Goal: Task Accomplishment & Management: Use online tool/utility

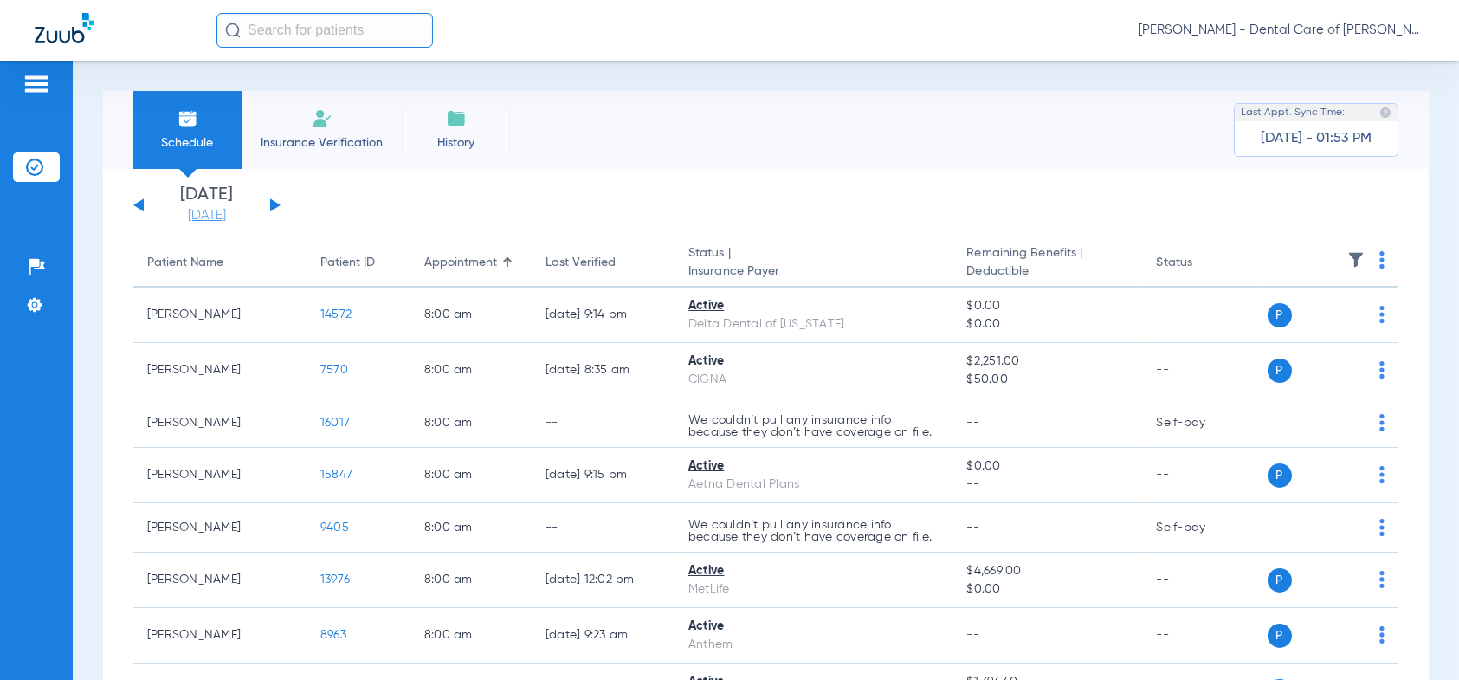
drag, startPoint x: 272, startPoint y: 206, endPoint x: 248, endPoint y: 212, distance: 25.0
click at [272, 206] on button at bounding box center [275, 204] width 10 height 13
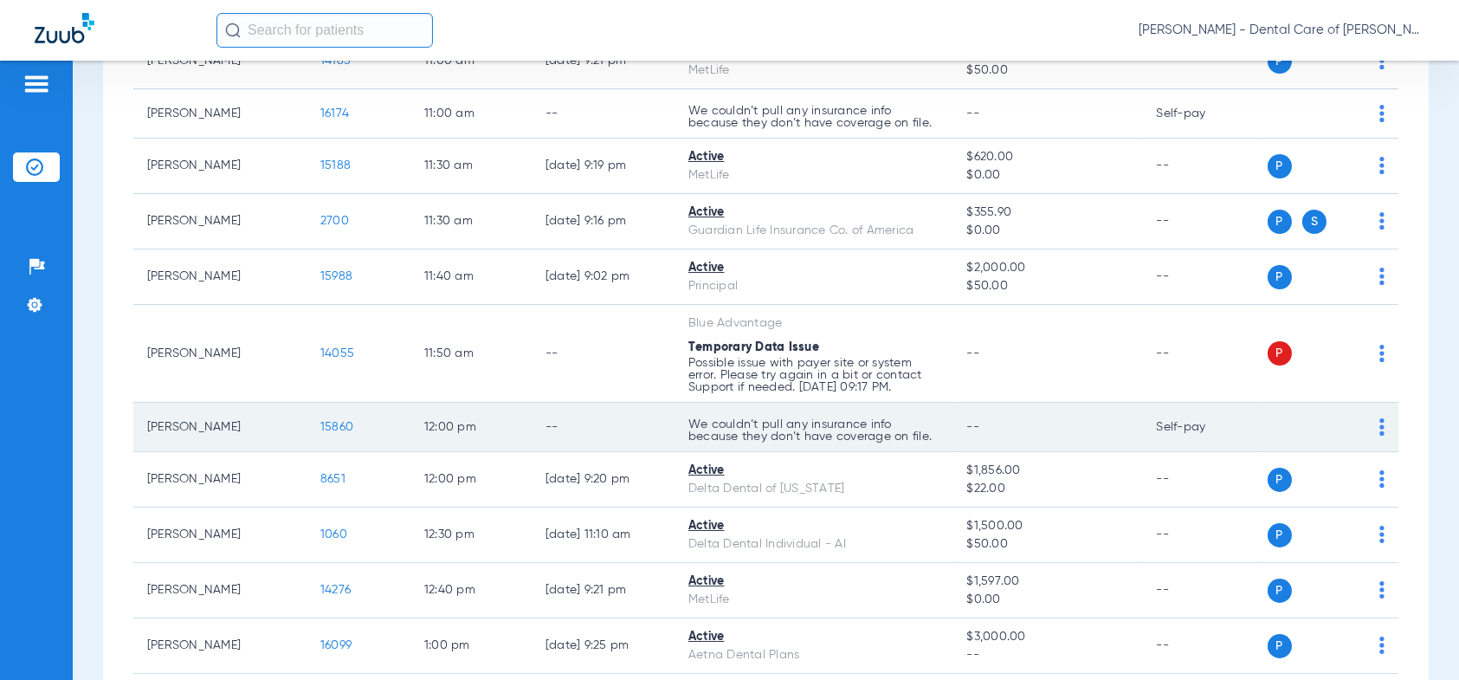
scroll to position [606, 0]
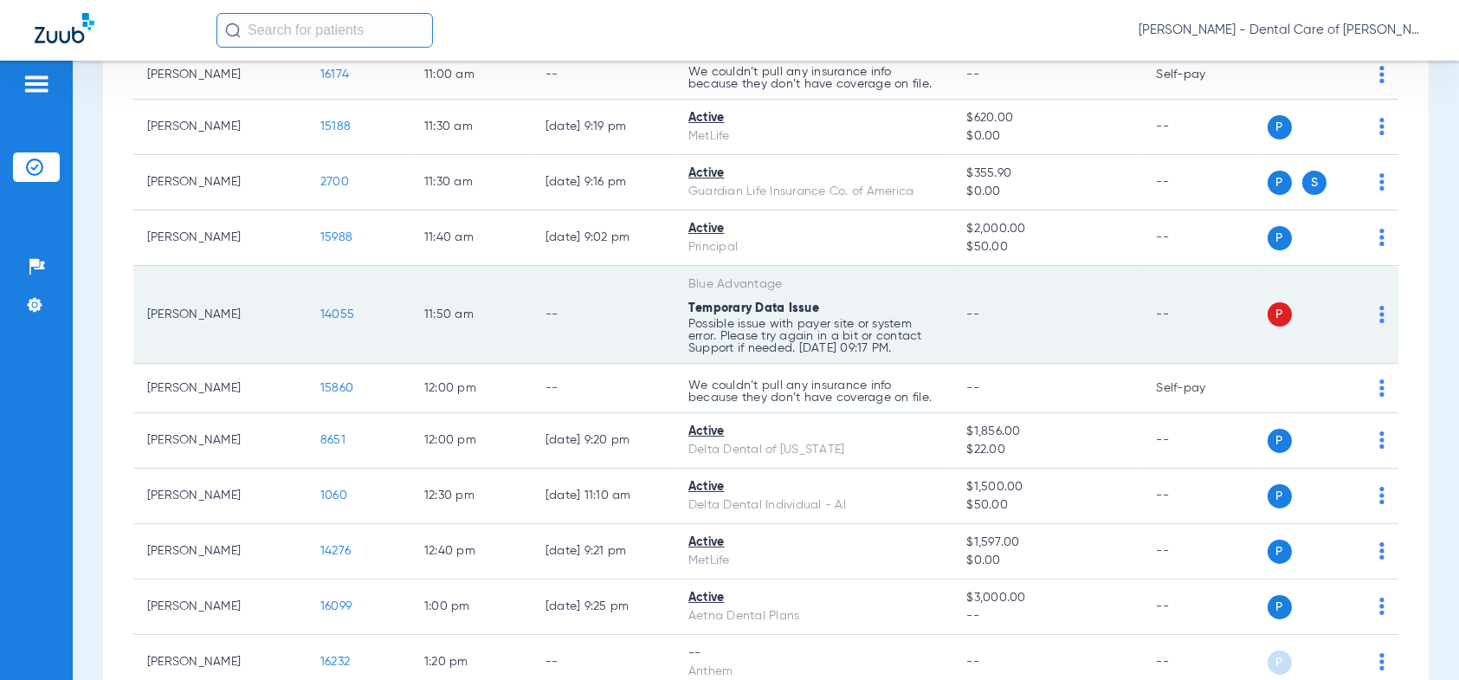
click at [1379, 307] on img at bounding box center [1381, 314] width 5 height 17
drag, startPoint x: 1301, startPoint y: 384, endPoint x: 904, endPoint y: 352, distance: 398.7
click at [1268, 380] on button "Verify Now" at bounding box center [1316, 382] width 109 height 35
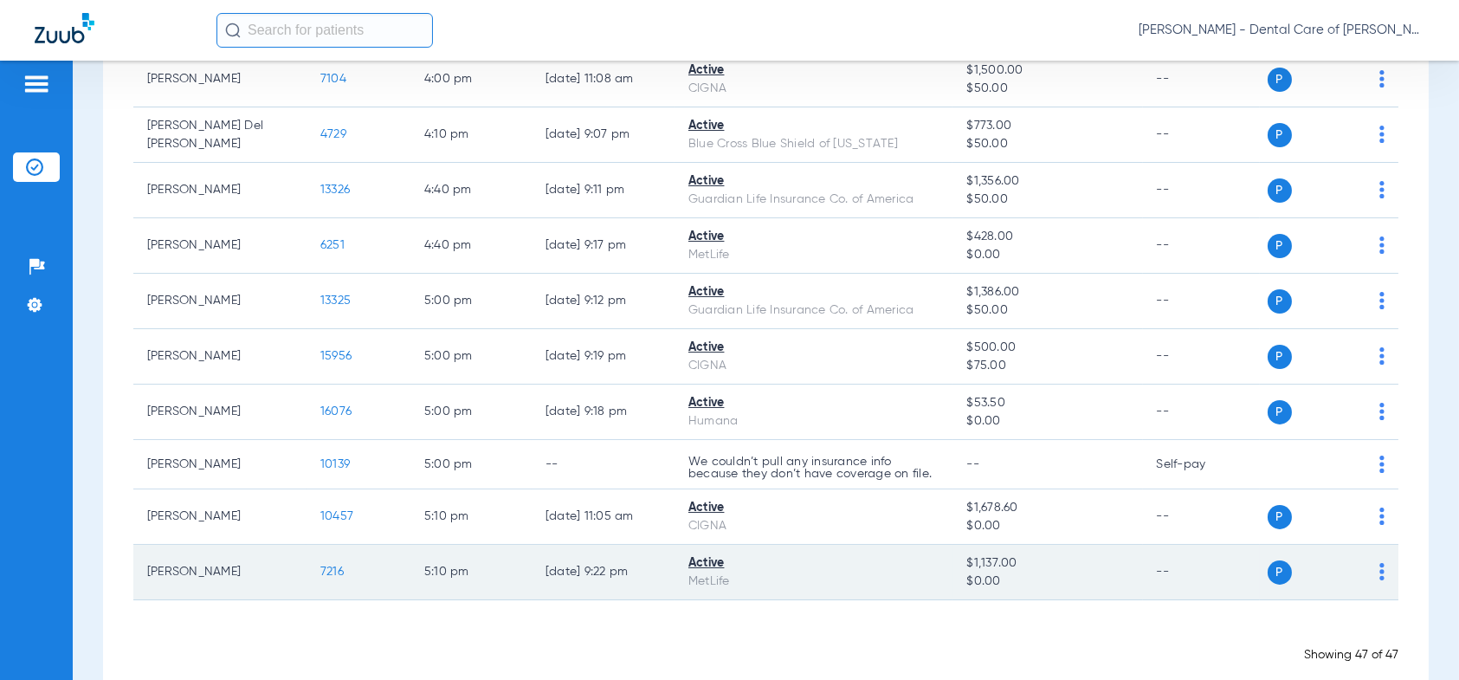
scroll to position [2492, 0]
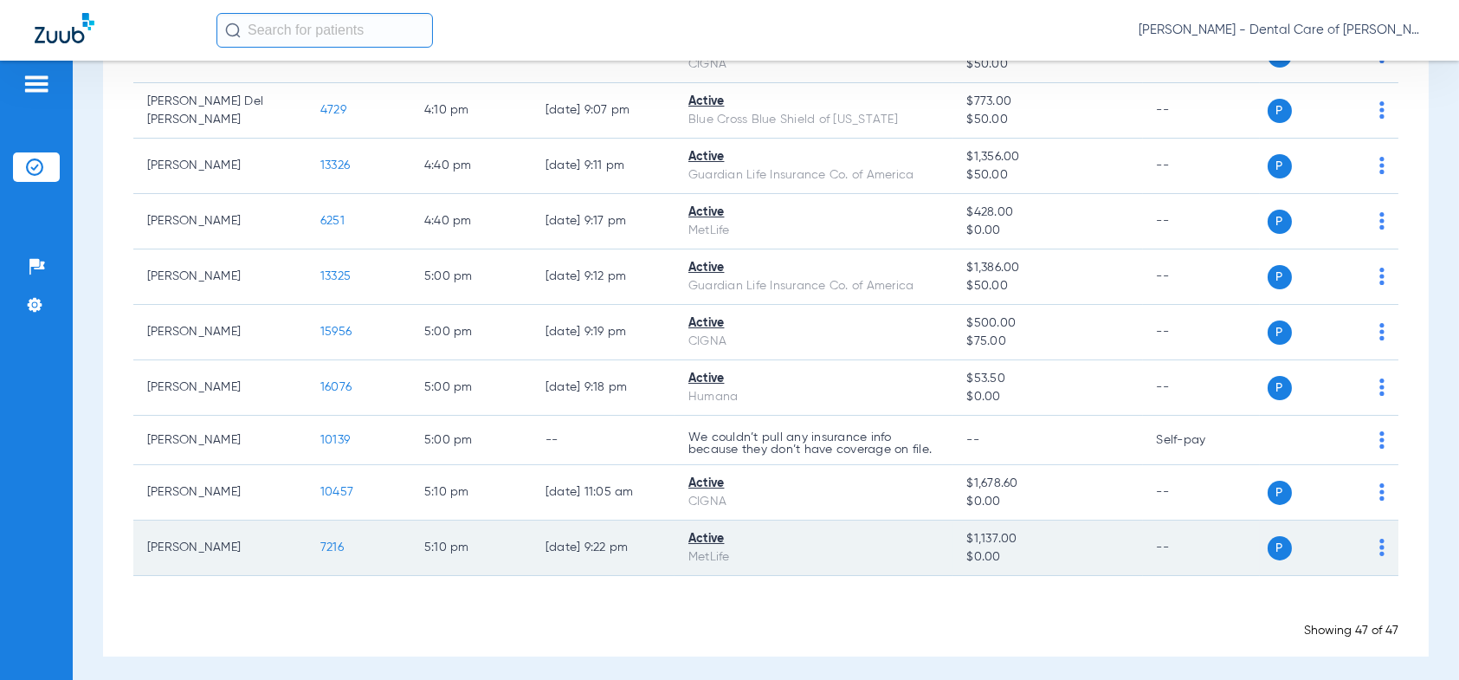
click at [328, 541] on span "7216" at bounding box center [331, 547] width 23 height 12
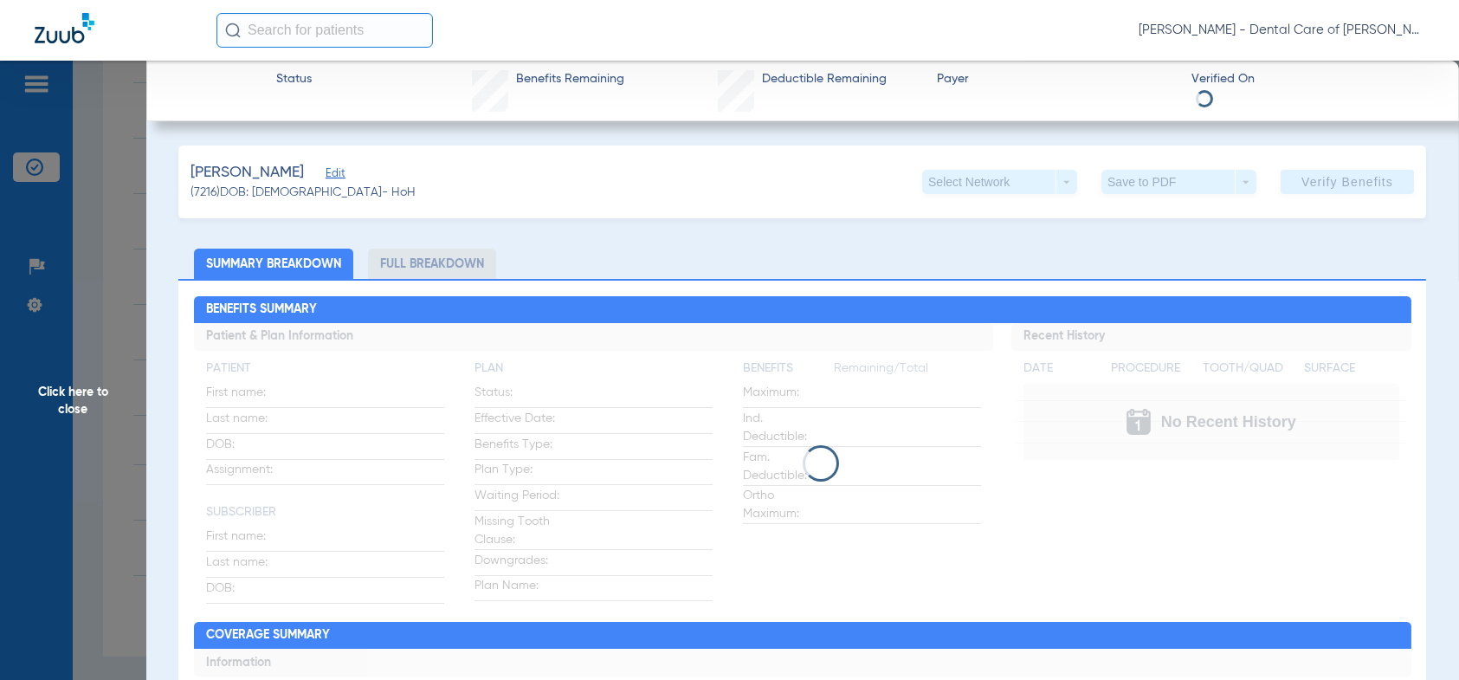
click at [407, 268] on li "Full Breakdown" at bounding box center [432, 264] width 128 height 30
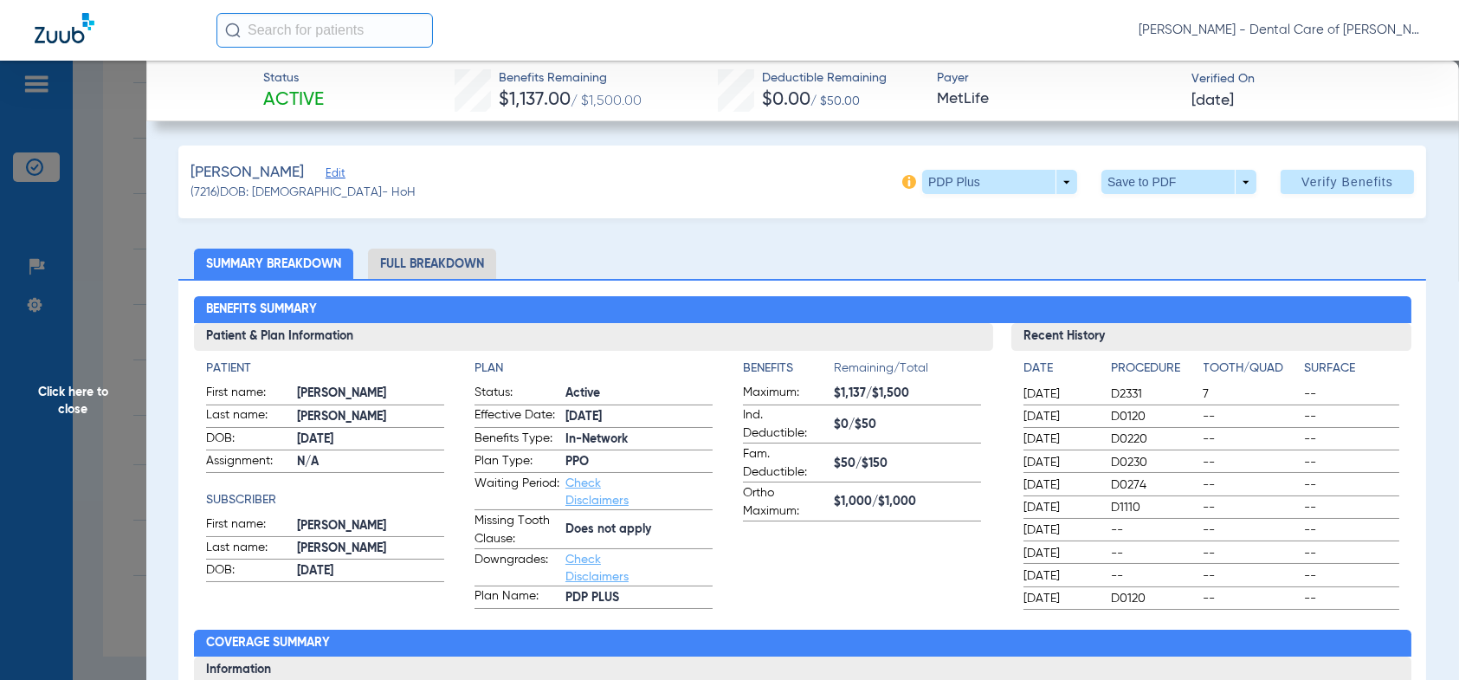
click at [411, 268] on li "Full Breakdown" at bounding box center [432, 264] width 128 height 30
